Goal: Task Accomplishment & Management: Manage account settings

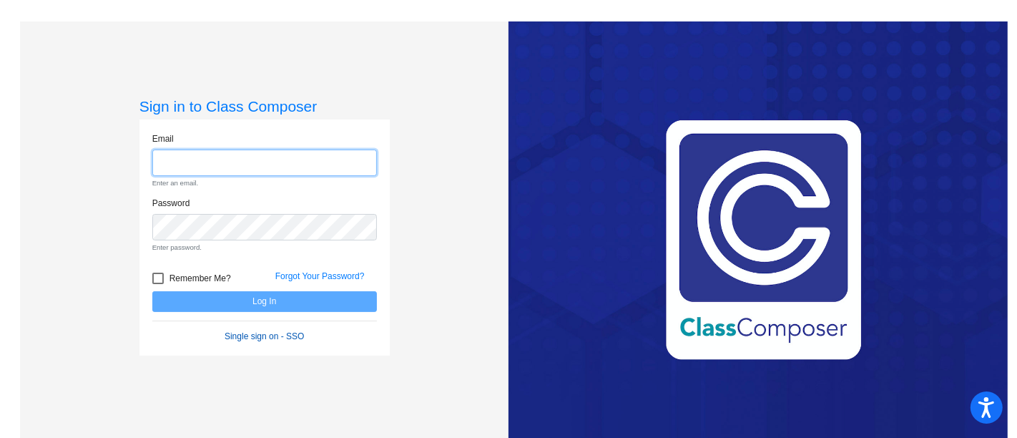
type input "[EMAIL_ADDRESS][PERSON_NAME][DOMAIN_NAME]"
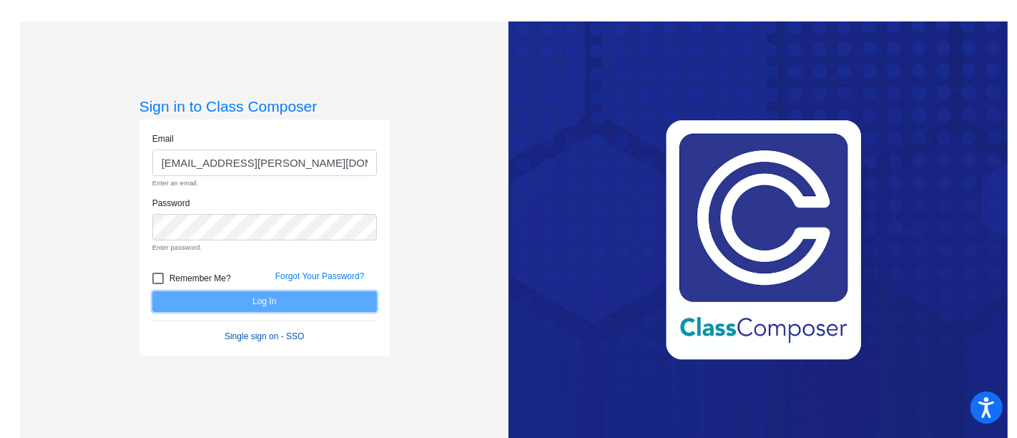
click at [271, 306] on form "Email [EMAIL_ADDRESS][PERSON_NAME][DOMAIN_NAME] Enter an email. Password Enter …" at bounding box center [264, 237] width 225 height 210
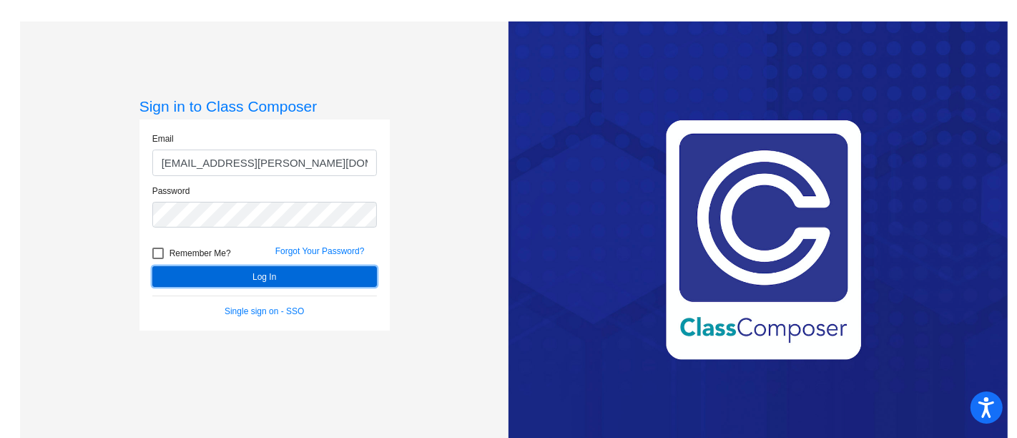
click at [264, 276] on button "Log In" at bounding box center [264, 276] width 225 height 21
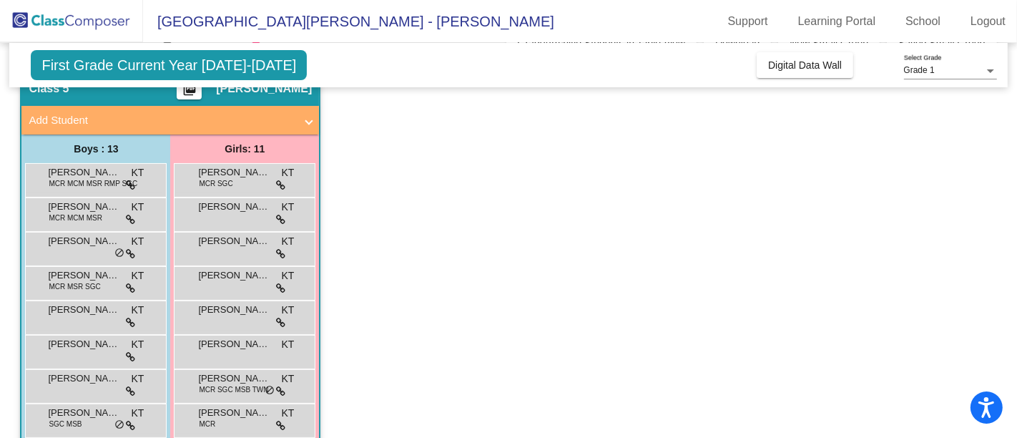
scroll to position [64, 0]
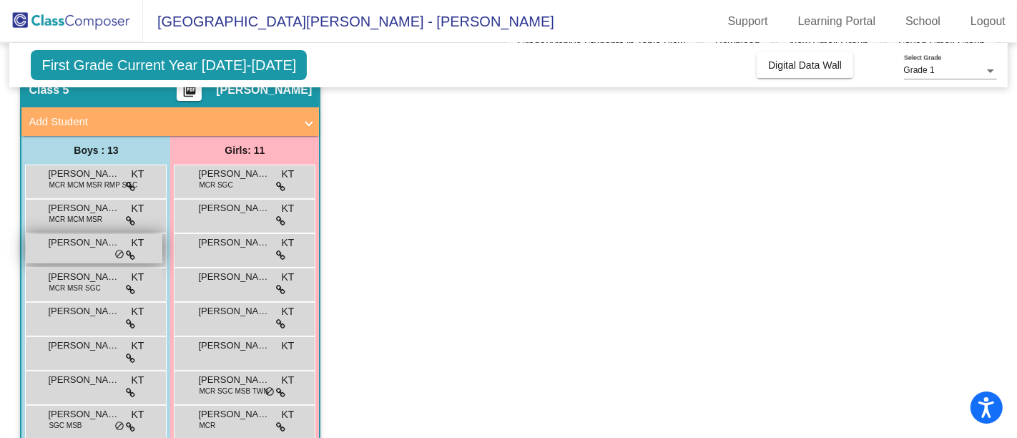
click at [117, 253] on span "do_not_disturb_alt" at bounding box center [119, 254] width 10 height 11
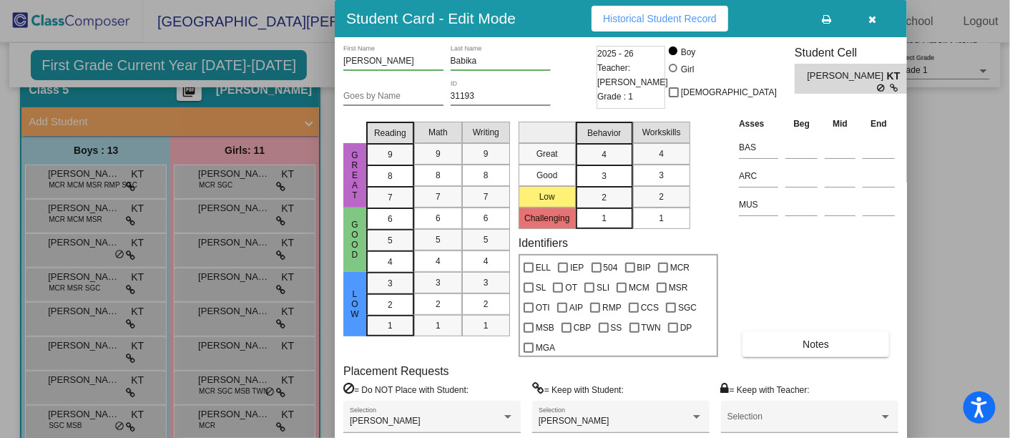
click at [87, 182] on div at bounding box center [505, 219] width 1010 height 438
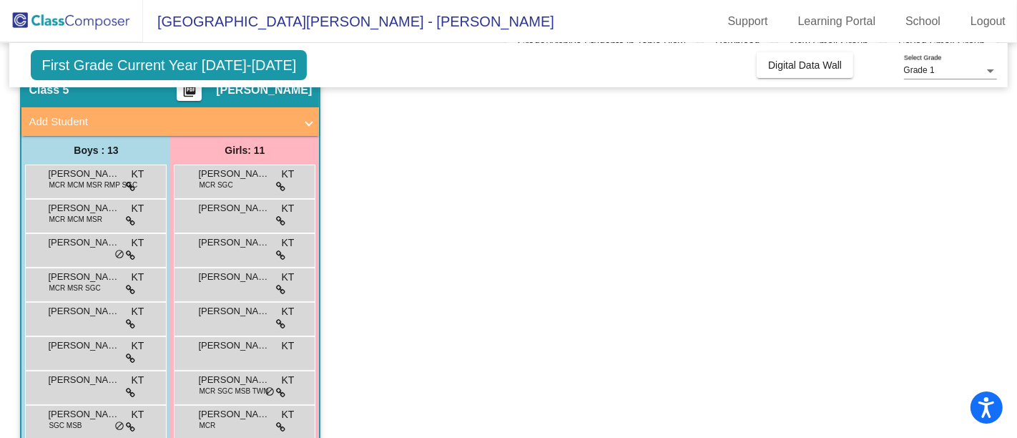
scroll to position [0, 0]
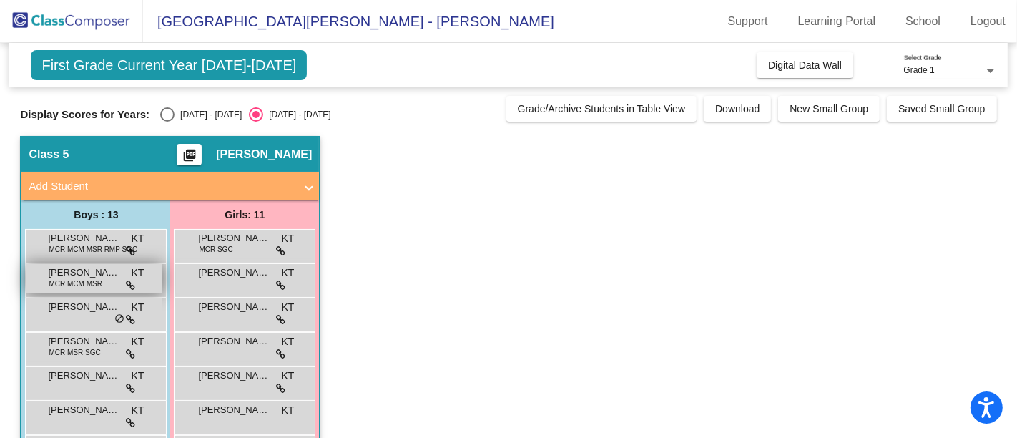
click at [86, 284] on span "MCR MCM MSR" at bounding box center [75, 283] width 53 height 11
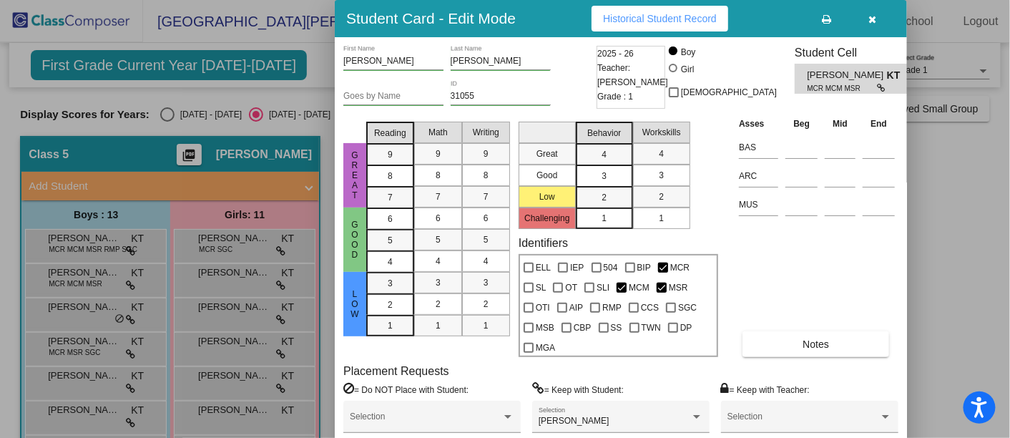
click at [74, 311] on div at bounding box center [505, 219] width 1010 height 438
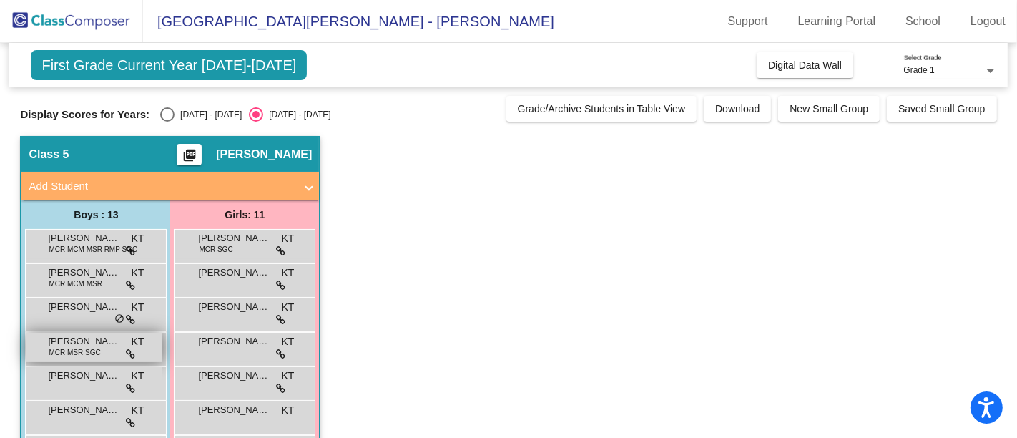
click at [84, 352] on span "MCR MSR SGC" at bounding box center [75, 352] width 52 height 11
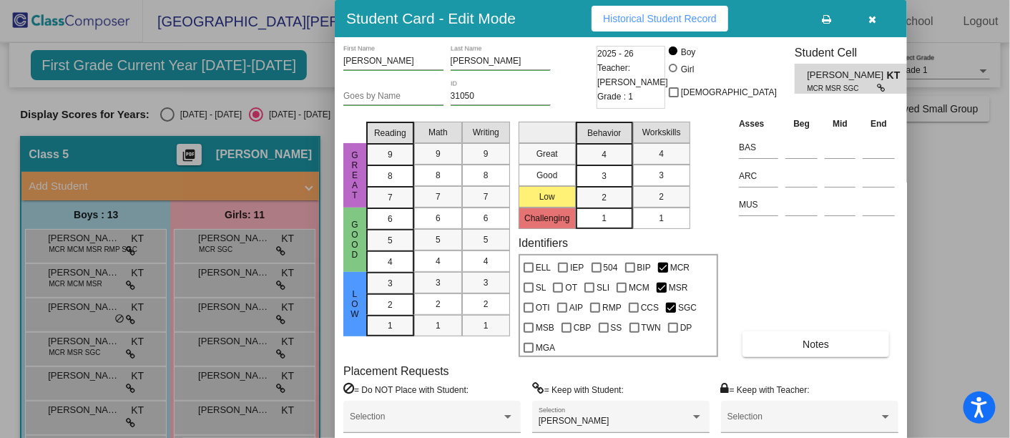
click at [950, 205] on div at bounding box center [505, 219] width 1010 height 438
